Goal: Task Accomplishment & Management: Manage account settings

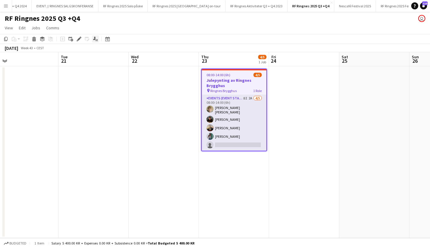
click at [93, 38] on icon "Applicants" at bounding box center [95, 39] width 5 height 5
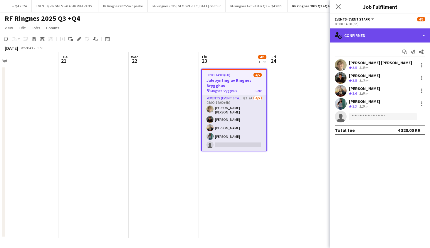
click at [379, 38] on div "single-neutral-actions-check-2 Confirmed" at bounding box center [380, 35] width 100 height 14
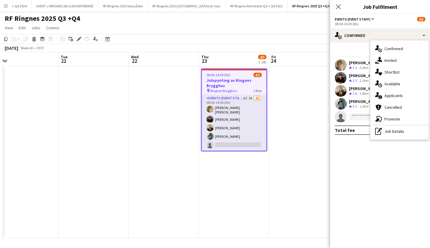
click at [401, 60] on div "single-neutral-actions-share-1 Invited" at bounding box center [399, 61] width 58 height 12
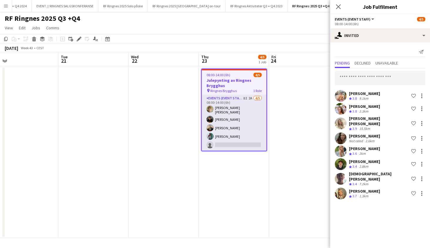
click at [337, 7] on icon "Close pop-in" at bounding box center [338, 6] width 5 height 5
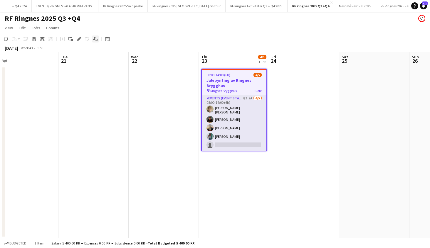
click at [96, 40] on icon "Applicants" at bounding box center [95, 39] width 5 height 5
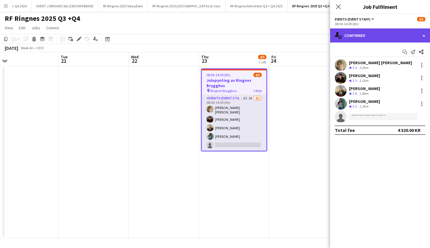
click at [384, 35] on div "single-neutral-actions-check-2 Confirmed" at bounding box center [380, 35] width 100 height 14
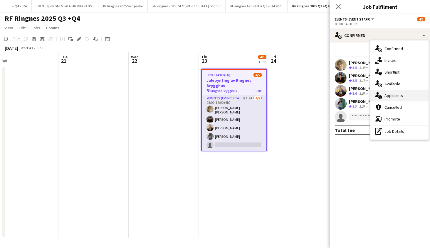
click at [392, 98] on span "Applicants" at bounding box center [393, 95] width 19 height 5
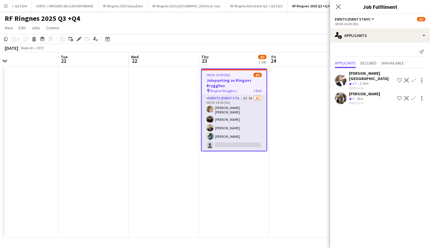
click at [354, 91] on div "[PERSON_NAME]" at bounding box center [364, 93] width 31 height 5
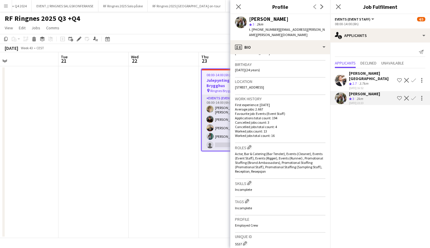
scroll to position [104, 0]
click at [412, 96] on app-icon "Confirm" at bounding box center [413, 98] width 5 height 5
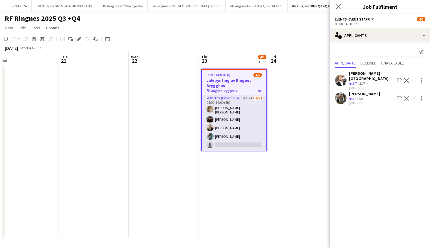
click at [298, 43] on app-toolbar "Copy Paste Paste Command V Paste with crew Command Shift V Paste linked Job [GE…" at bounding box center [215, 39] width 430 height 10
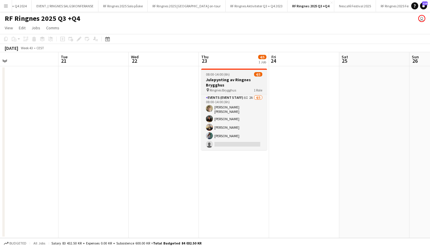
click at [234, 85] on h3 "Julepynting av Ringnes Brygghus" at bounding box center [234, 82] width 66 height 11
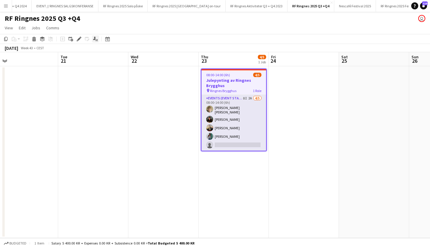
click at [98, 39] on icon "Applicants" at bounding box center [95, 39] width 5 height 5
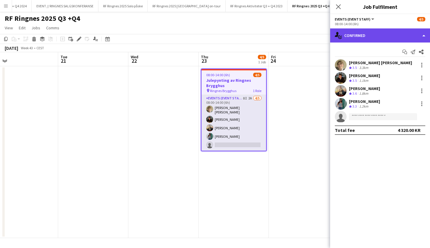
click at [371, 36] on div "single-neutral-actions-check-2 Confirmed" at bounding box center [380, 35] width 100 height 14
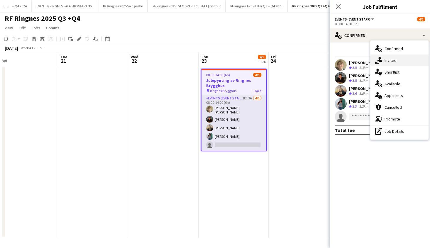
click at [392, 63] on span "Invited" at bounding box center [390, 60] width 12 height 5
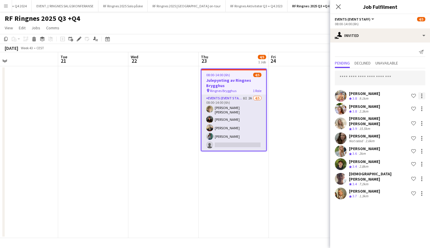
click at [421, 98] on div at bounding box center [421, 96] width 7 height 7
click at [411, 151] on span "Cancel invitation" at bounding box center [403, 149] width 34 height 5
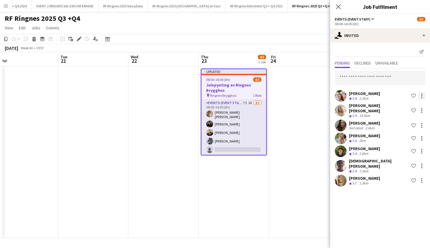
click at [421, 97] on div at bounding box center [421, 96] width 7 height 7
click at [404, 147] on span "Cancel invitation" at bounding box center [403, 149] width 34 height 5
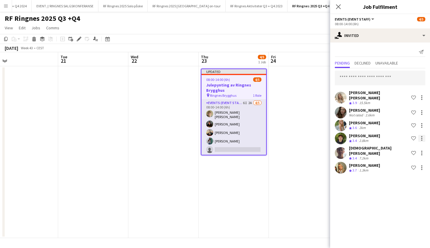
click at [421, 140] on div at bounding box center [421, 140] width 1 height 1
click at [407, 188] on span "Cancel invitation" at bounding box center [403, 187] width 34 height 5
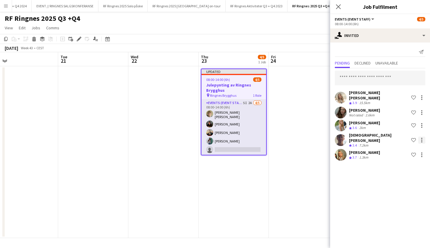
click at [423, 137] on div at bounding box center [421, 140] width 7 height 7
click at [405, 188] on span "Cancel invitation" at bounding box center [403, 187] width 34 height 5
click at [316, 46] on div "[DATE] Week 43 • CEST Publish 1 job Revert 1 job" at bounding box center [215, 48] width 430 height 8
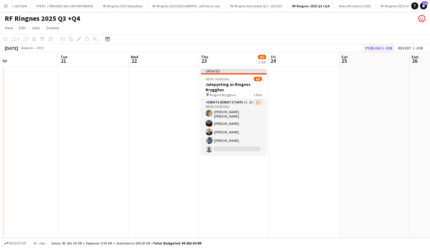
click at [379, 48] on button "Publish 1 job" at bounding box center [378, 48] width 31 height 8
